Goal: Task Accomplishment & Management: Manage account settings

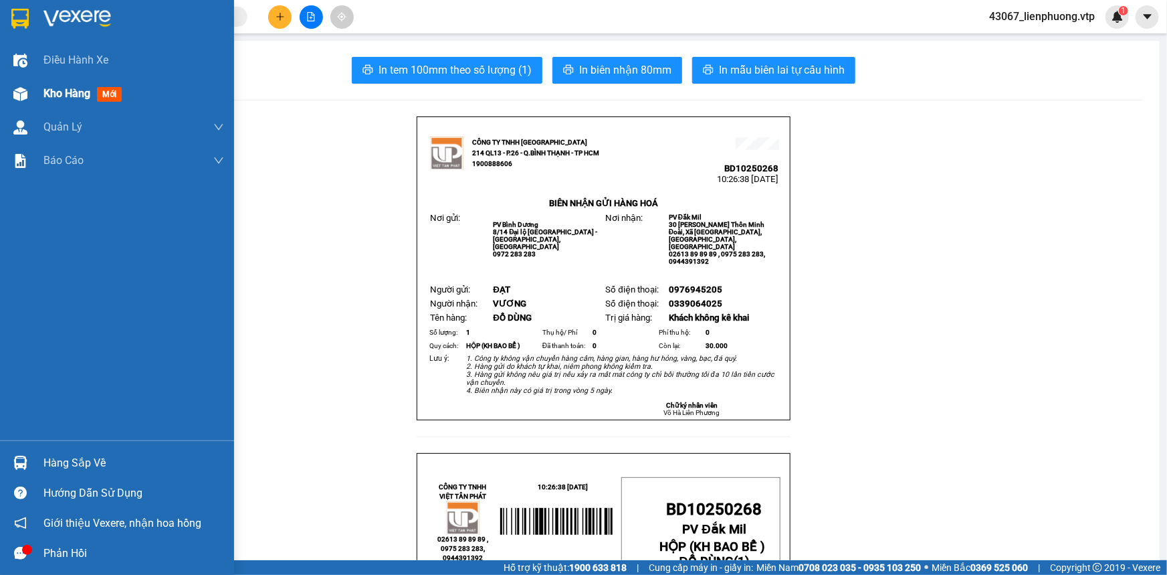
click at [88, 94] on span "Kho hàng" at bounding box center [66, 93] width 47 height 13
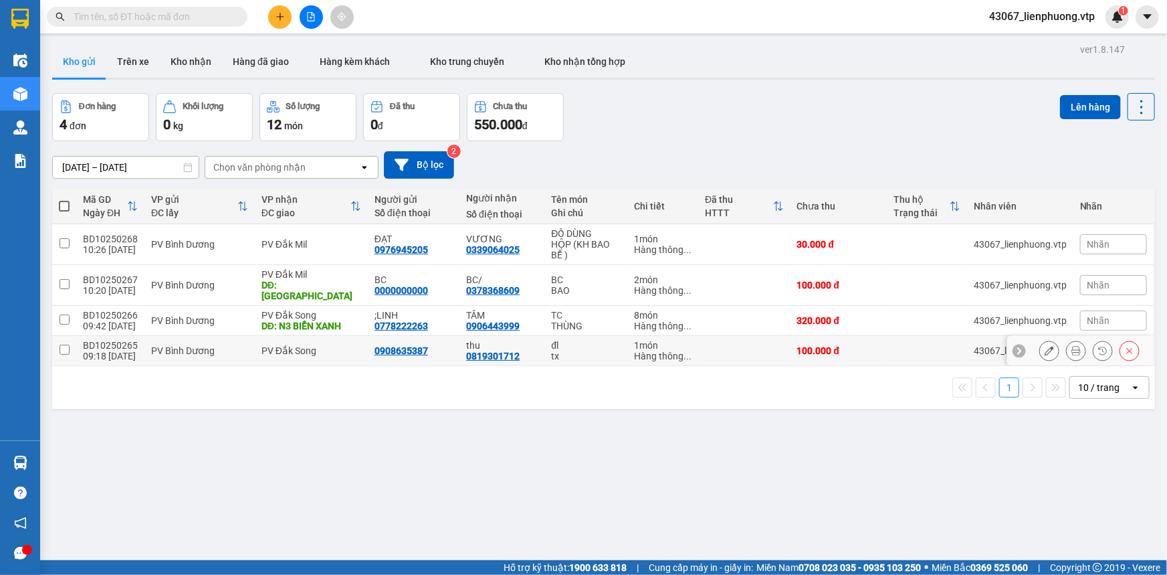
drag, startPoint x: 753, startPoint y: 337, endPoint x: 784, endPoint y: 393, distance: 64.1
click at [756, 342] on td at bounding box center [744, 351] width 92 height 30
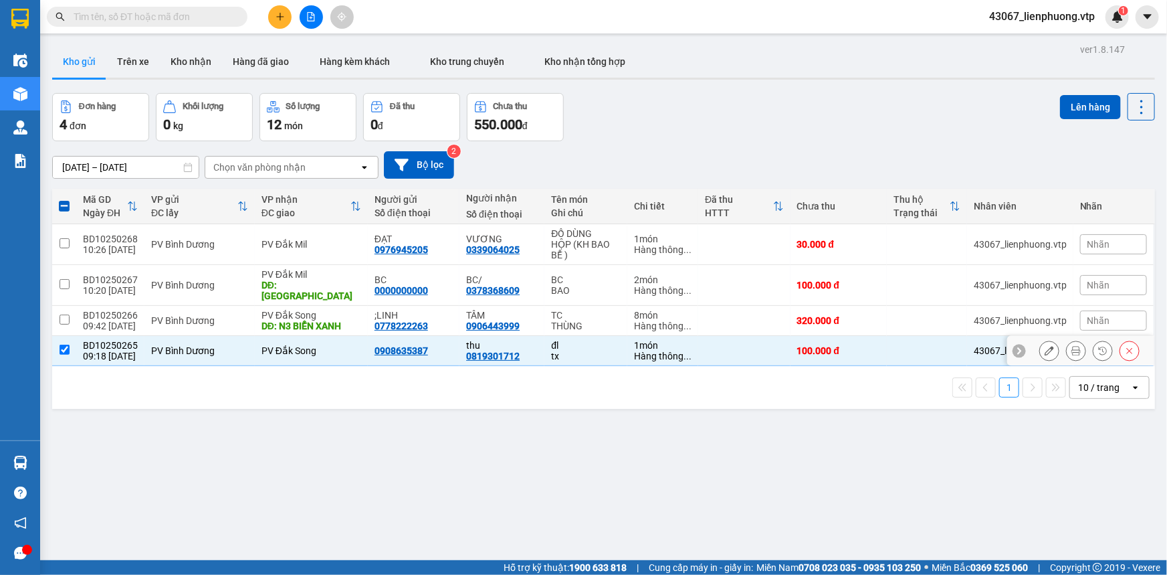
click at [64, 344] on input "checkbox" at bounding box center [65, 349] width 10 height 10
checkbox input "false"
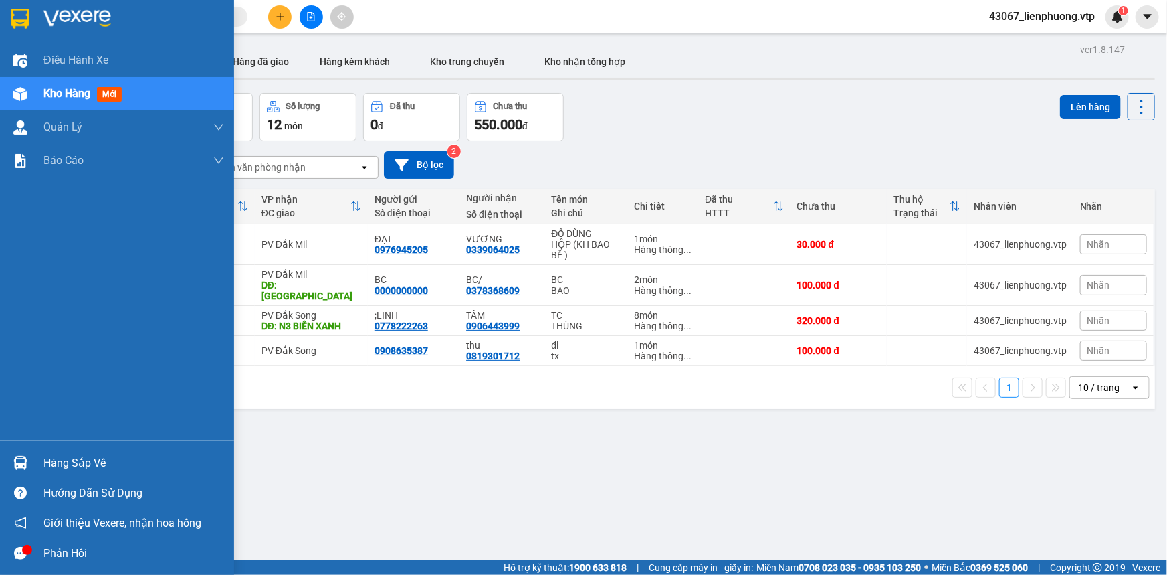
click at [18, 548] on icon "message" at bounding box center [20, 553] width 13 height 13
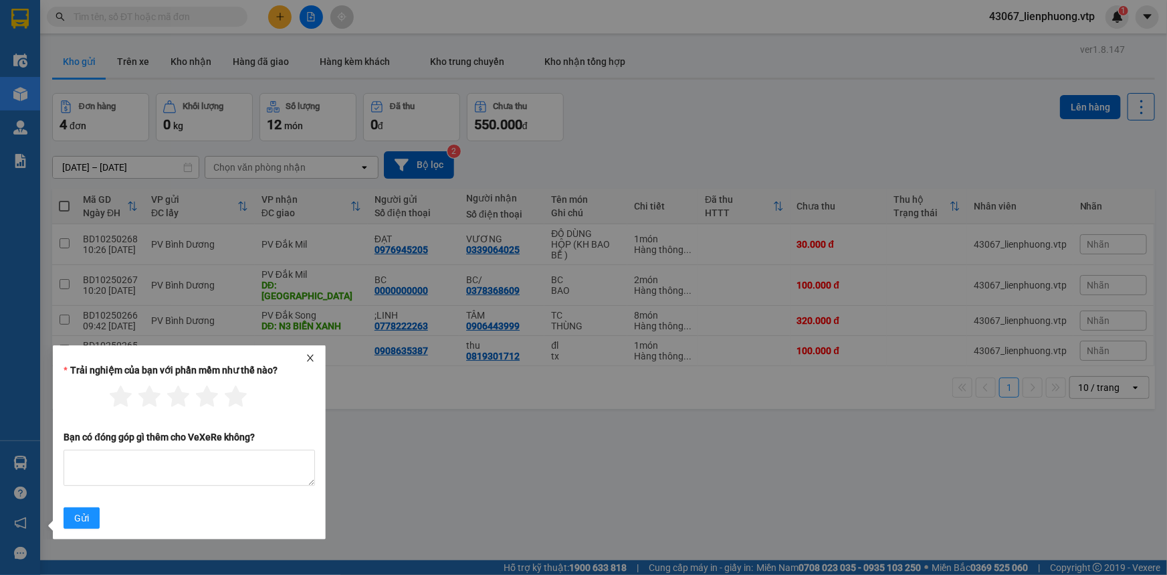
click at [309, 357] on icon "close" at bounding box center [310, 358] width 7 height 7
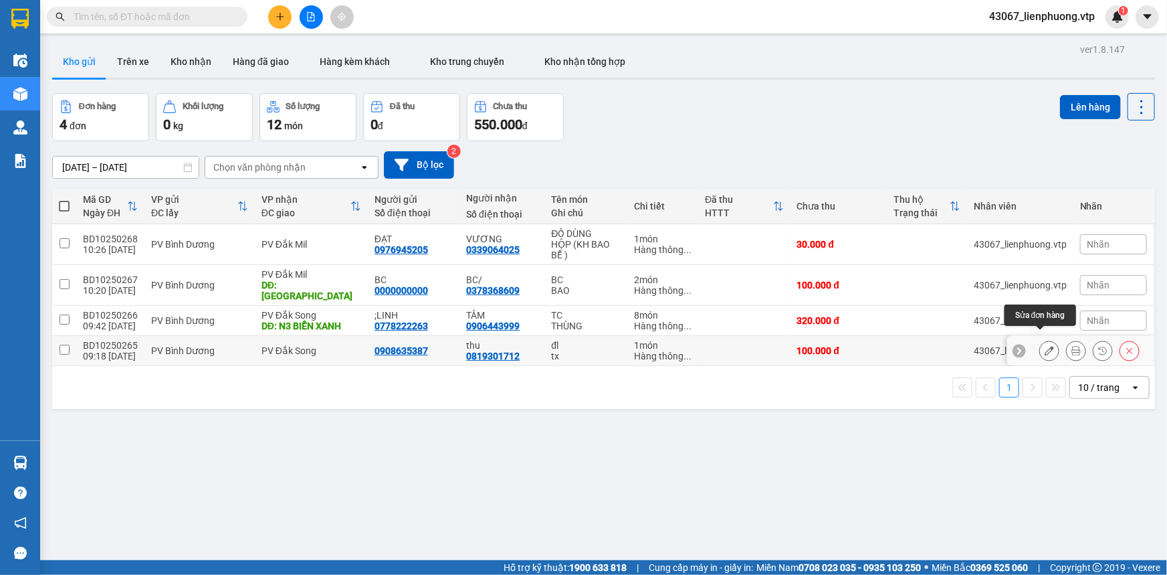
click at [1045, 346] on icon at bounding box center [1049, 350] width 9 height 9
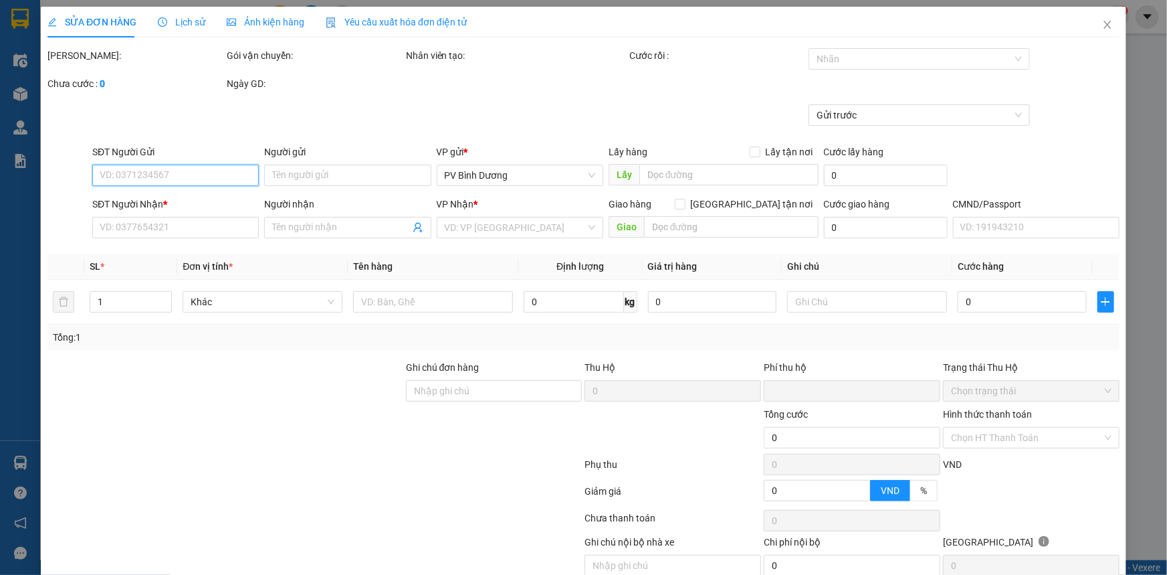
type input "0908635387"
type input "0819301712"
type input "thu"
type input "0"
type input "100.000"
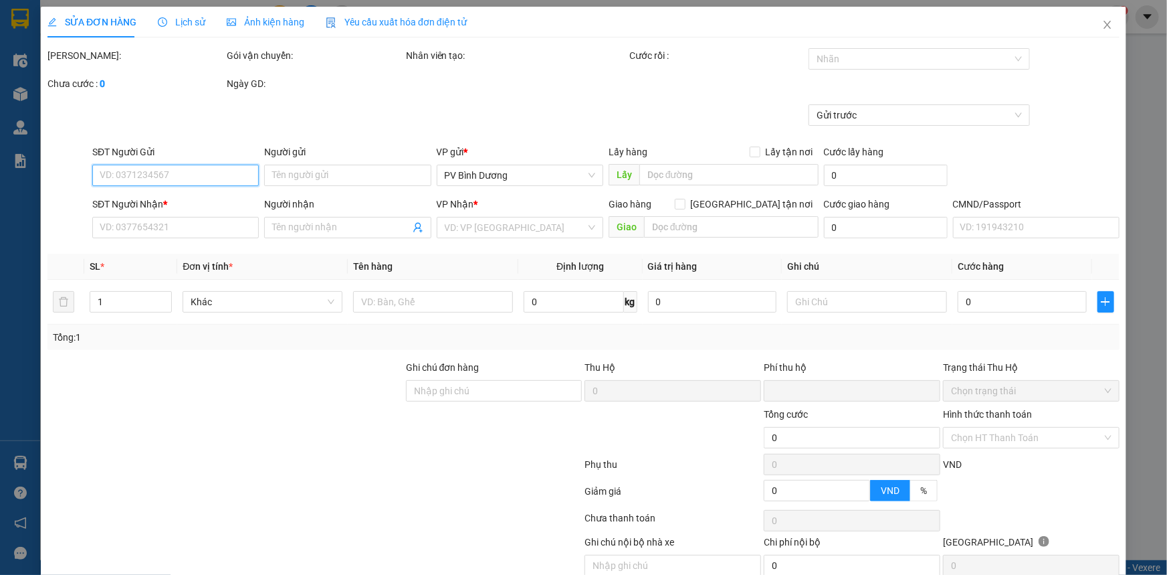
type input "100.000"
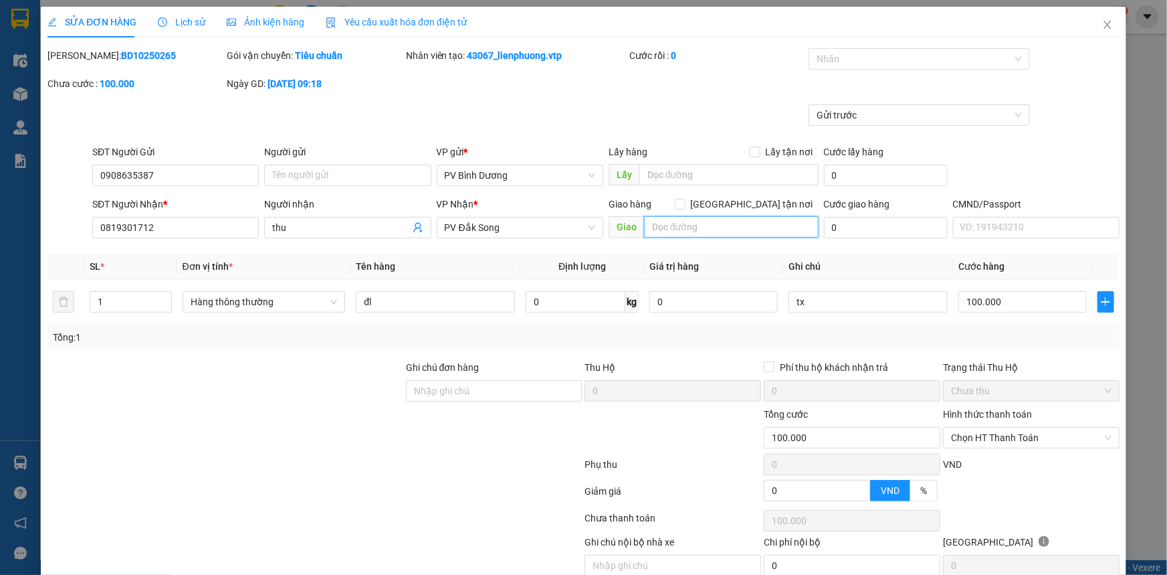
click at [717, 224] on input "text" at bounding box center [731, 226] width 175 height 21
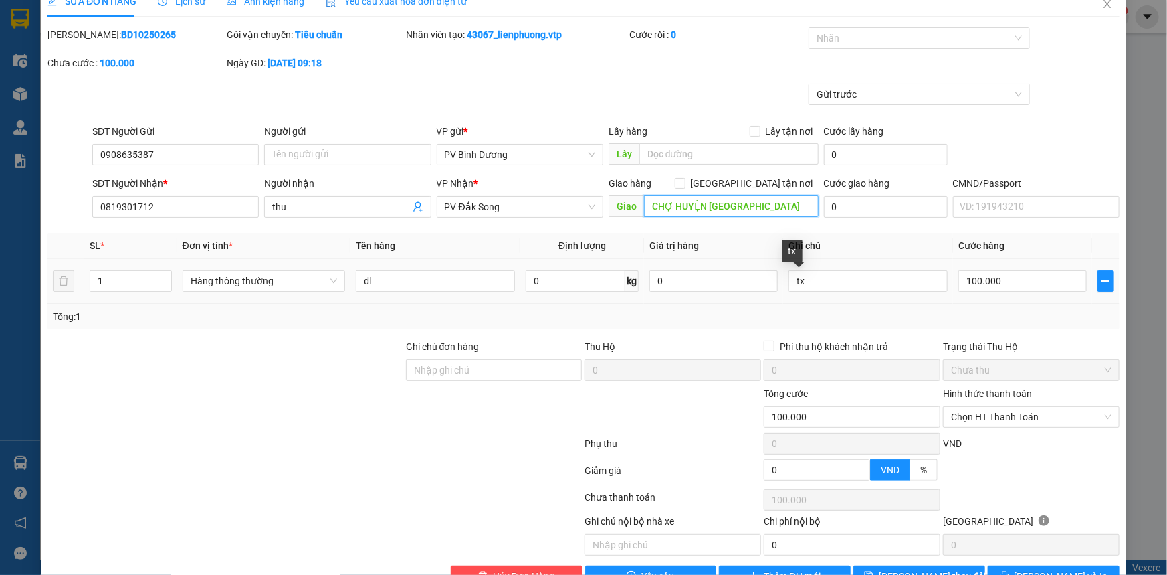
scroll to position [58, 0]
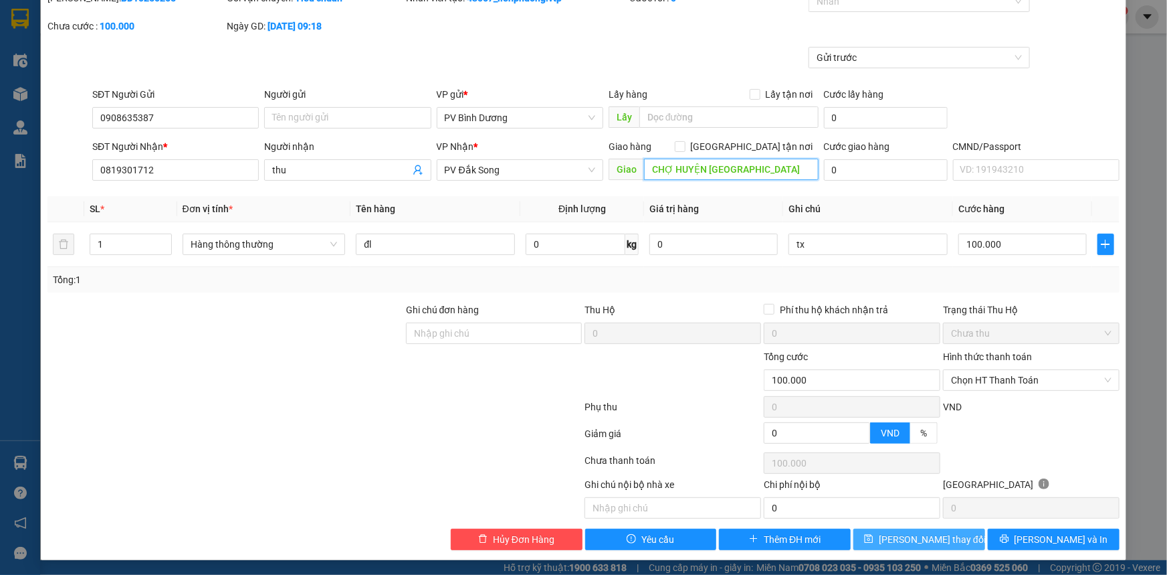
type input "CHỢ HUYỆN [GEOGRAPHIC_DATA]"
click at [905, 540] on span "[PERSON_NAME] thay đổi" at bounding box center [932, 539] width 107 height 15
